Goal: Find specific page/section: Find specific page/section

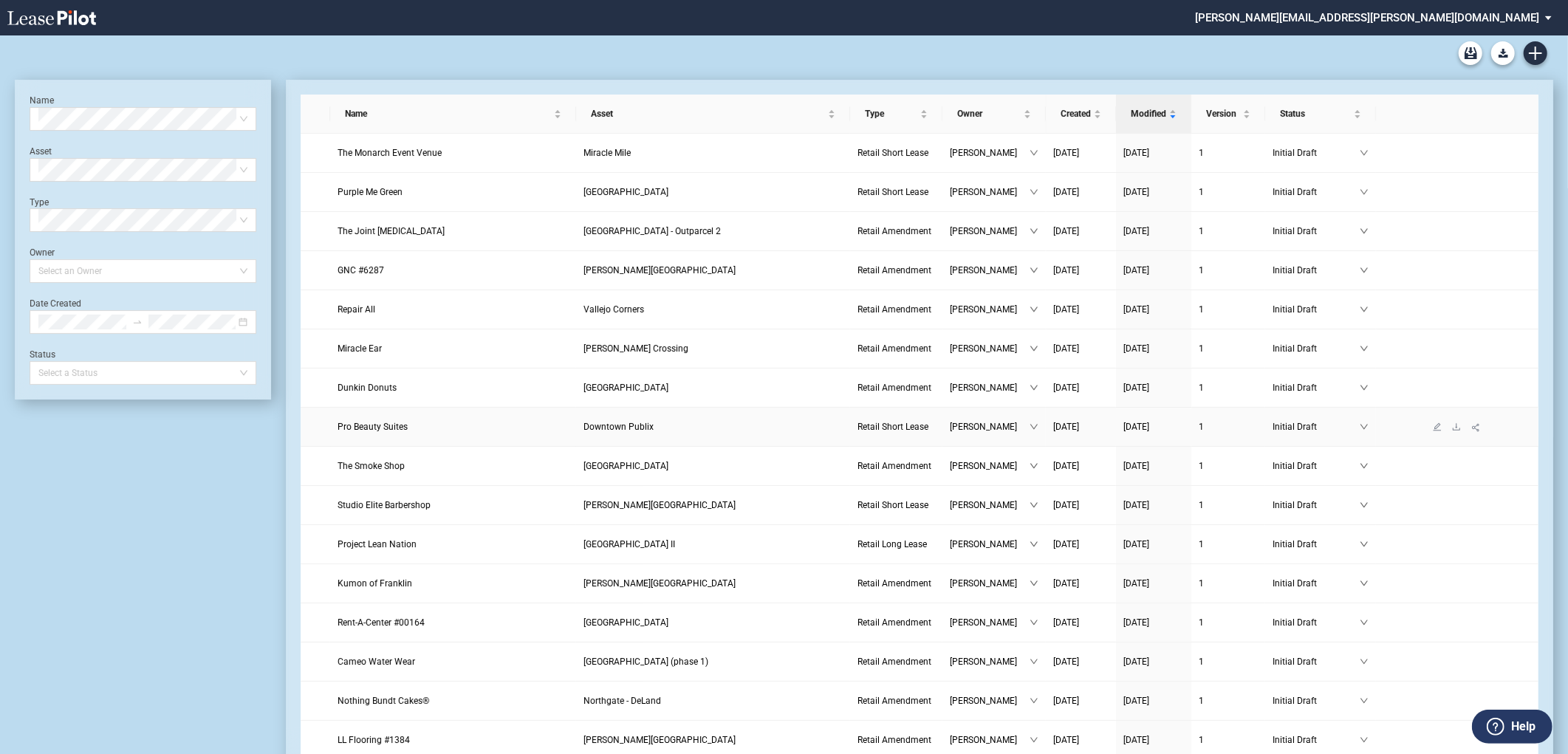
click at [613, 431] on span "Downtown Publix" at bounding box center [618, 427] width 70 height 11
click at [364, 430] on span "Pro Beauty Suites" at bounding box center [372, 427] width 70 height 11
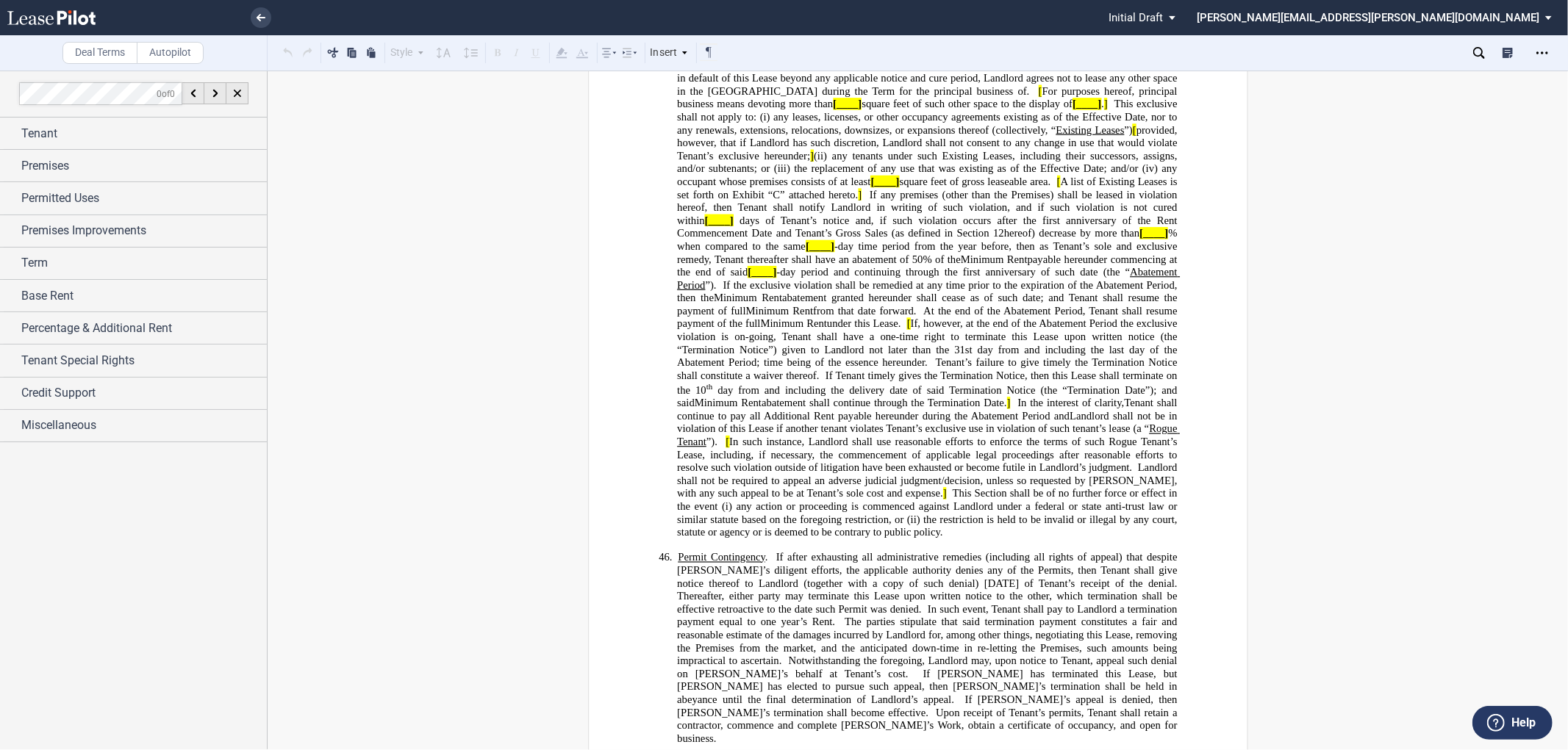
scroll to position [10166, 0]
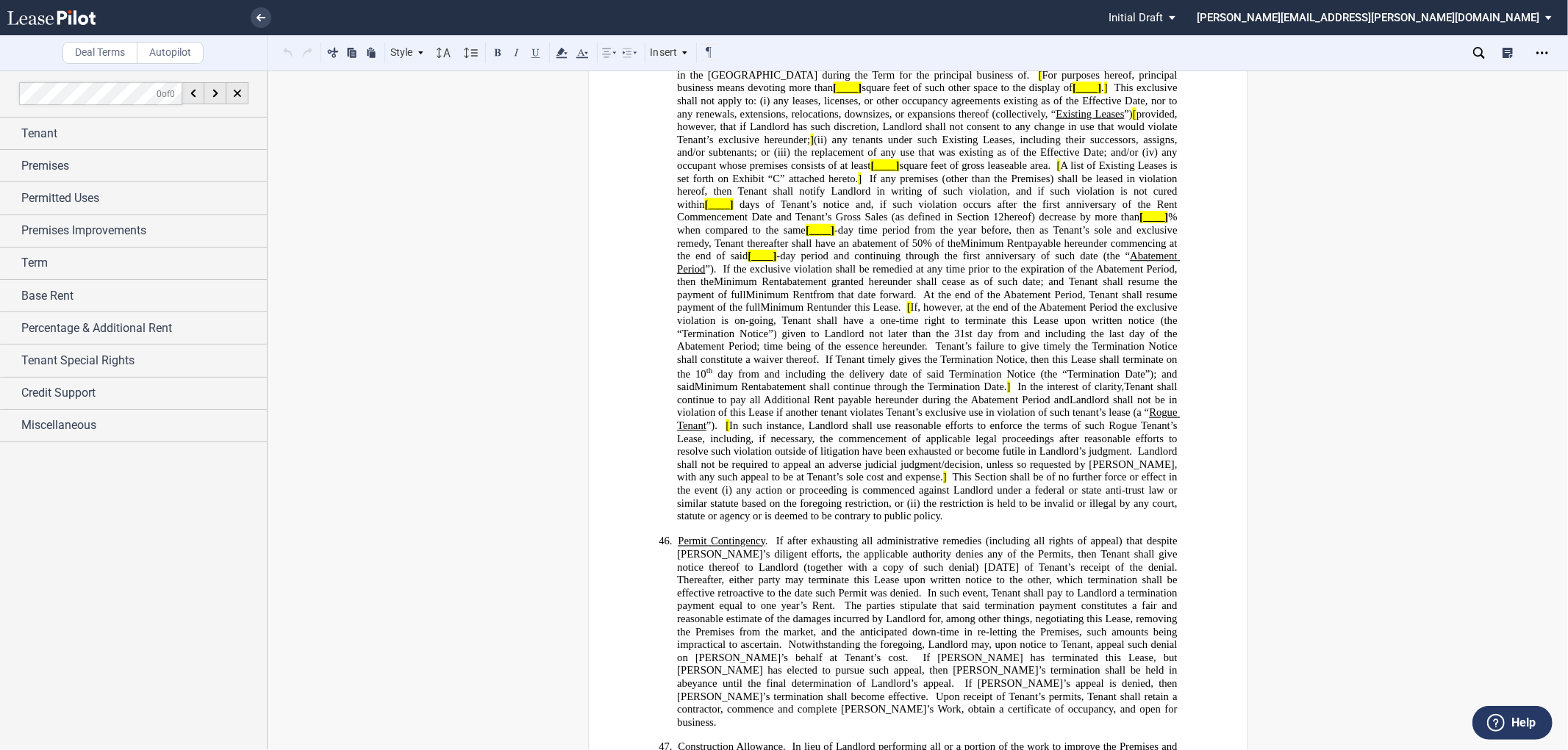
drag, startPoint x: 673, startPoint y: 278, endPoint x: 1176, endPoint y: 385, distance: 514.3
drag, startPoint x: 706, startPoint y: 339, endPoint x: 685, endPoint y: 303, distance: 41.7
drag, startPoint x: 650, startPoint y: 277, endPoint x: 1164, endPoint y: 385, distance: 525.2
